Goal: Participate in discussion: Engage in conversation with other users on a specific topic

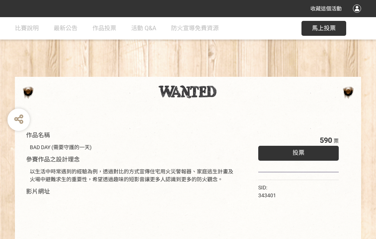
click at [358, 16] on div "收藏這個活動" at bounding box center [188, 8] width 376 height 17
click at [233, 73] on div "作品名稱 BAD DAY (需要守護的一天) 參賽作品之設計理念 以生活中時常遇到的經驗為例，透過對比的方式宣傳住宅用火災警報器、家庭逃生計畫及火場中避難求生…" at bounding box center [188, 173] width 376 height 313
click at [296, 151] on span "投票" at bounding box center [298, 152] width 12 height 7
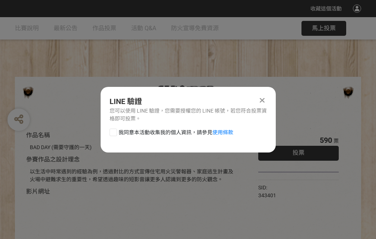
click at [112, 131] on div at bounding box center [112, 131] width 7 height 7
checkbox input "true"
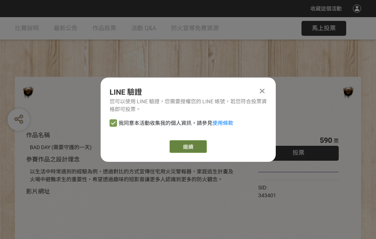
click at [187, 146] on link "繼續" at bounding box center [187, 146] width 37 height 13
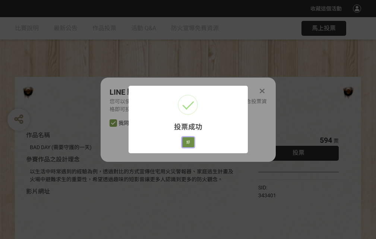
click at [186, 141] on button "好" at bounding box center [188, 142] width 12 height 10
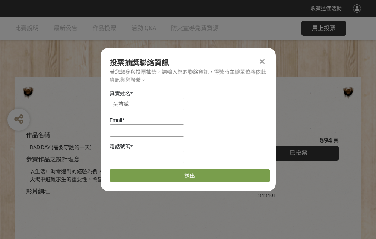
click at [149, 130] on input at bounding box center [146, 130] width 74 height 13
type input "[EMAIL_ADDRESS][DOMAIN_NAME]"
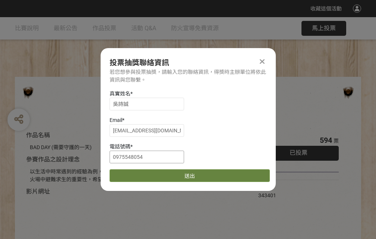
type input "0975548054"
click at [131, 173] on button "送出" at bounding box center [189, 175] width 160 height 13
